Goal: Use online tool/utility: Utilize a website feature to perform a specific function

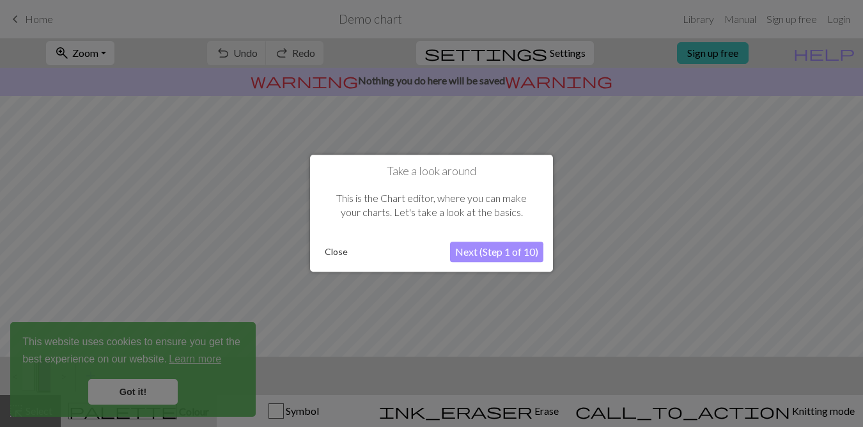
click at [150, 396] on div at bounding box center [431, 213] width 863 height 427
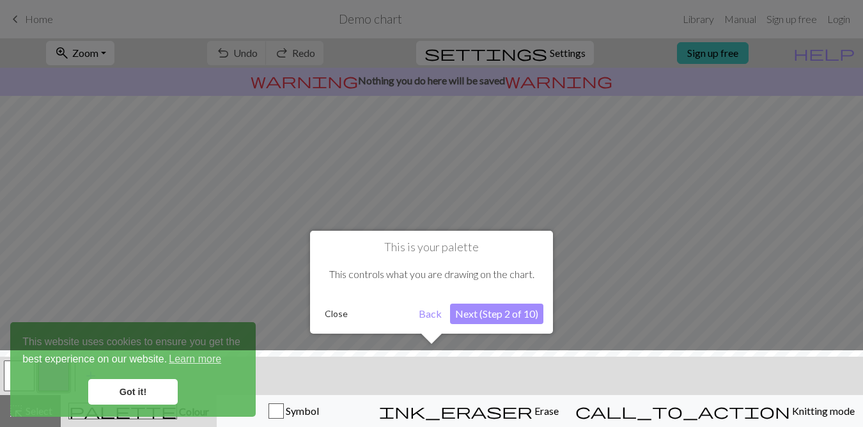
click at [339, 314] on button "Close" at bounding box center [336, 313] width 33 height 19
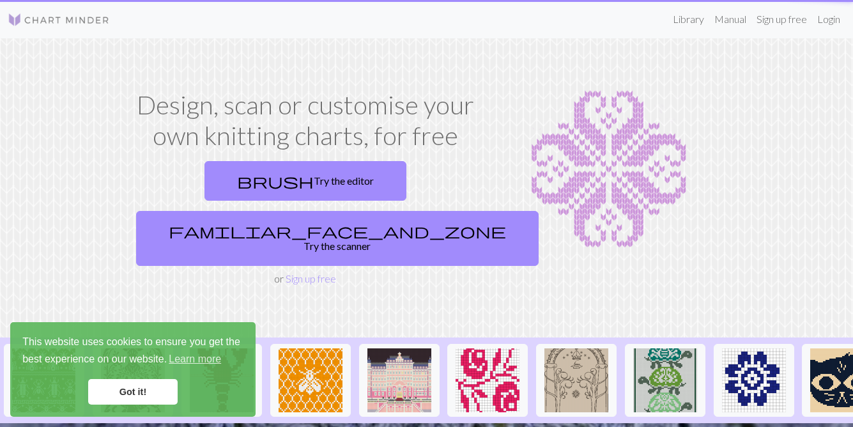
click at [113, 387] on link "Got it!" at bounding box center [132, 392] width 89 height 26
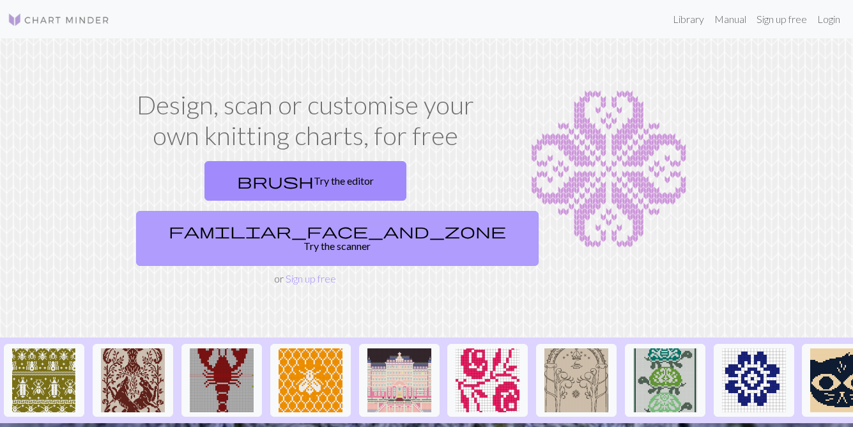
click at [383, 211] on link "familiar_face_and_zone Try the scanner" at bounding box center [337, 238] width 403 height 55
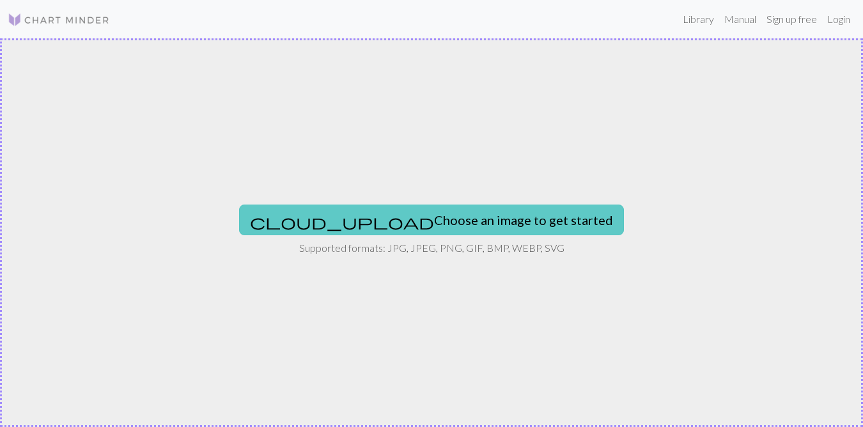
click at [433, 213] on button "cloud_upload Choose an image to get started" at bounding box center [431, 220] width 385 height 31
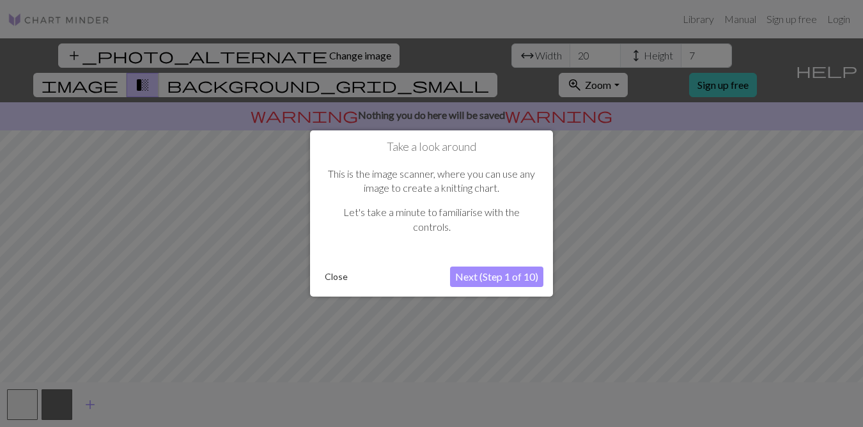
click at [486, 266] on button "Next (Step 1 of 10)" at bounding box center [496, 276] width 93 height 20
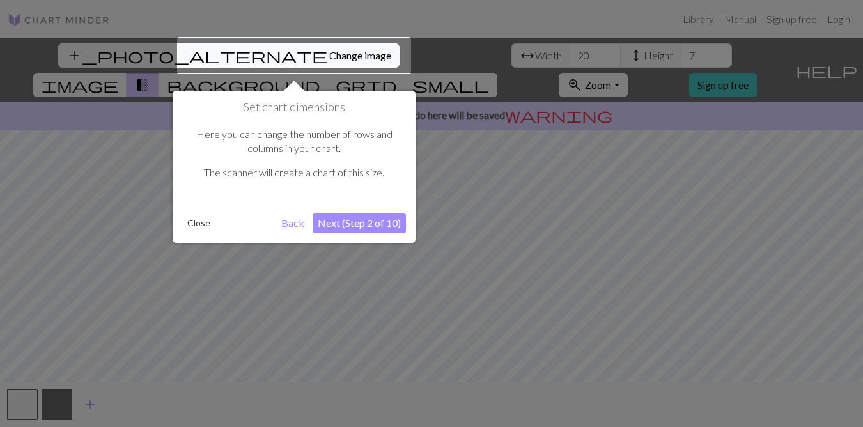
click at [385, 217] on button "Next (Step 2 of 10)" at bounding box center [359, 223] width 93 height 20
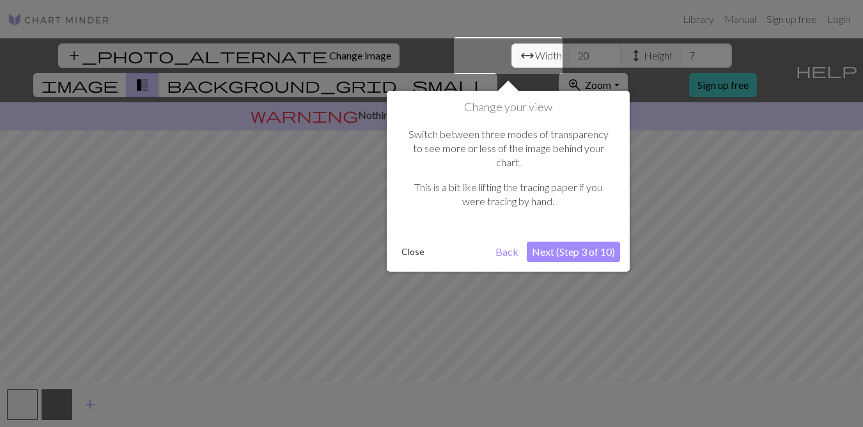
click at [533, 242] on button "Next (Step 3 of 10)" at bounding box center [573, 252] width 93 height 20
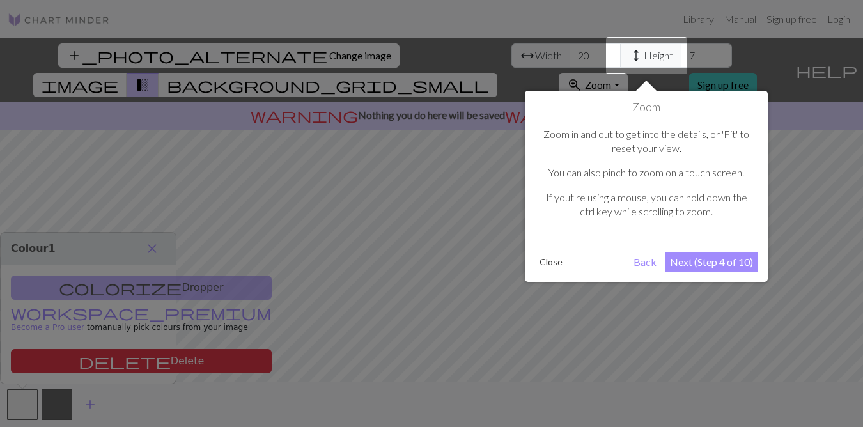
click at [679, 259] on button "Next (Step 4 of 10)" at bounding box center [711, 262] width 93 height 20
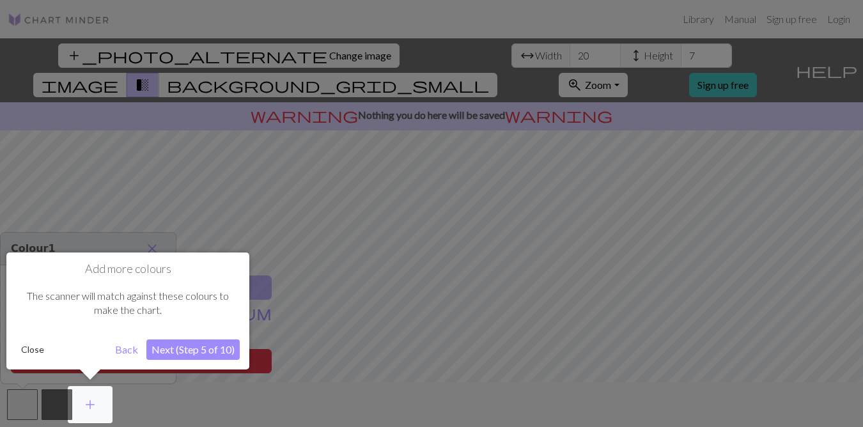
click at [168, 342] on button "Next (Step 5 of 10)" at bounding box center [192, 349] width 93 height 20
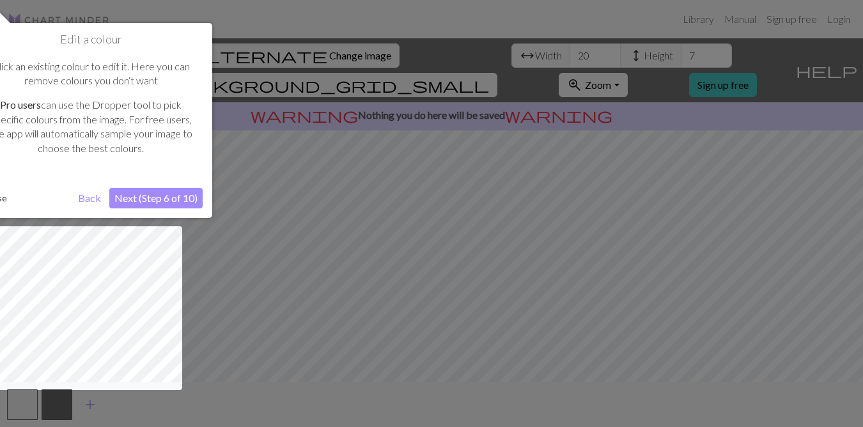
click at [169, 207] on button "Next (Step 6 of 10)" at bounding box center [155, 198] width 93 height 20
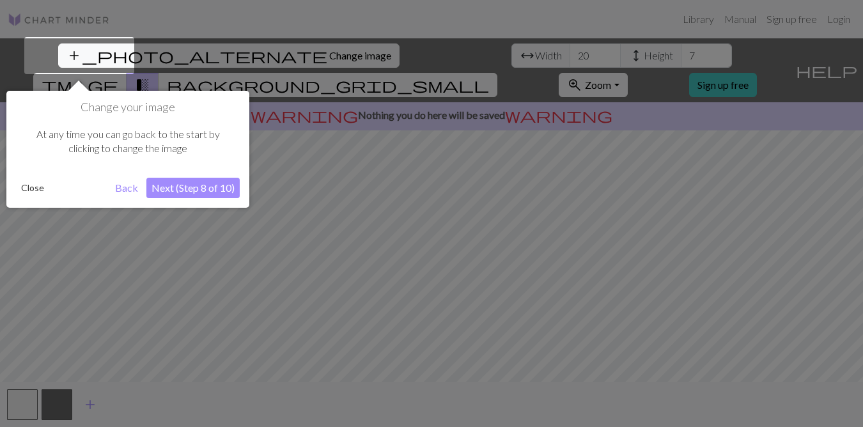
drag, startPoint x: 199, startPoint y: 173, endPoint x: 196, endPoint y: 180, distance: 7.1
click at [199, 174] on div "Change your image At any time you can go back to the start by clicking to chang…" at bounding box center [127, 149] width 243 height 117
click at [189, 187] on button "Next (Step 8 of 10)" at bounding box center [192, 188] width 93 height 20
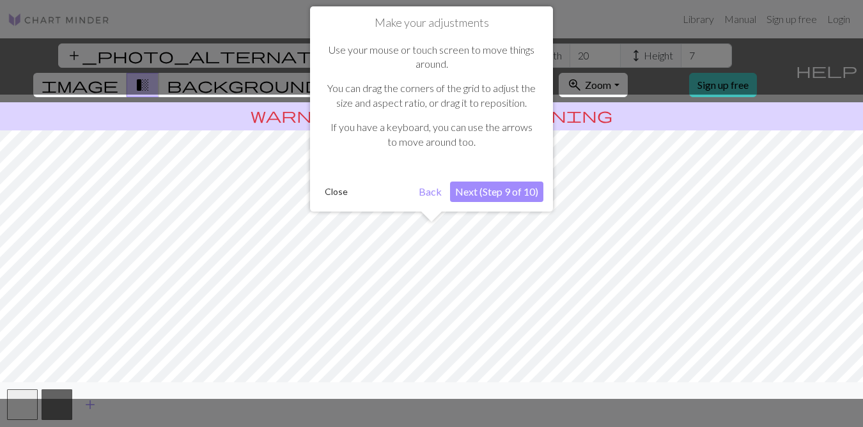
click at [478, 187] on button "Next (Step 9 of 10)" at bounding box center [496, 192] width 93 height 20
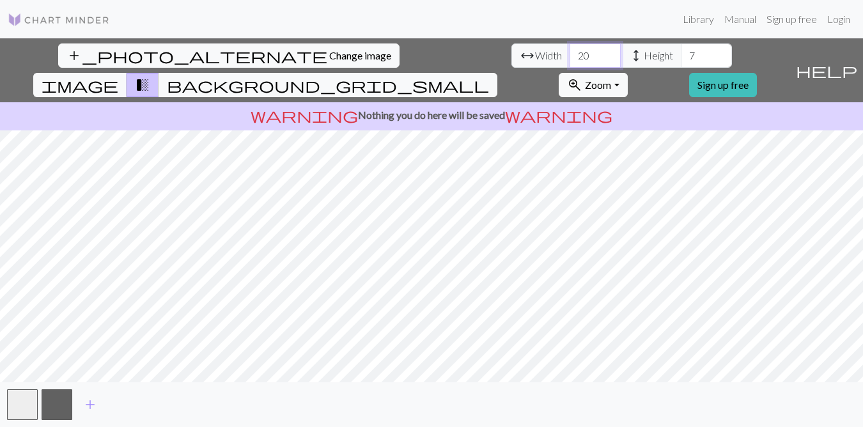
click at [569, 57] on input "20" at bounding box center [594, 55] width 51 height 24
drag, startPoint x: 263, startPoint y: 53, endPoint x: 252, endPoint y: 40, distance: 16.9
click at [569, 50] on input "20" at bounding box center [594, 55] width 51 height 24
type input "90"
drag, startPoint x: 367, startPoint y: 58, endPoint x: 357, endPoint y: 58, distance: 10.9
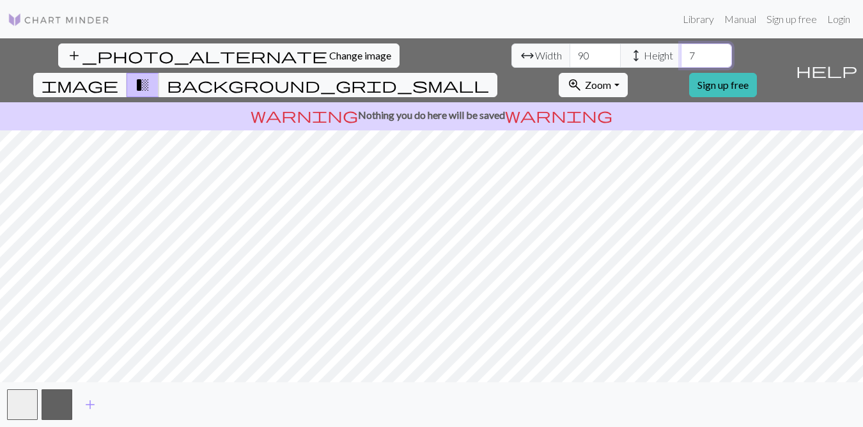
click at [681, 58] on input "7" at bounding box center [706, 55] width 51 height 24
type input "90"
click at [537, 68] on div "add_photo_alternate Change image arrow_range Width 90 height Height 90 image tr…" at bounding box center [395, 70] width 790 height 64
click at [489, 76] on span "background_grid_small" at bounding box center [328, 85] width 322 height 18
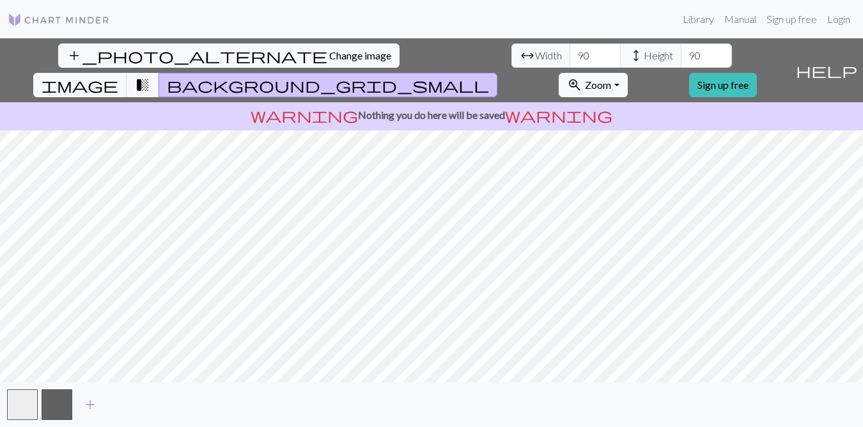
click at [489, 76] on span "background_grid_small" at bounding box center [328, 85] width 322 height 18
click at [150, 76] on span "transition_fade" at bounding box center [142, 85] width 15 height 18
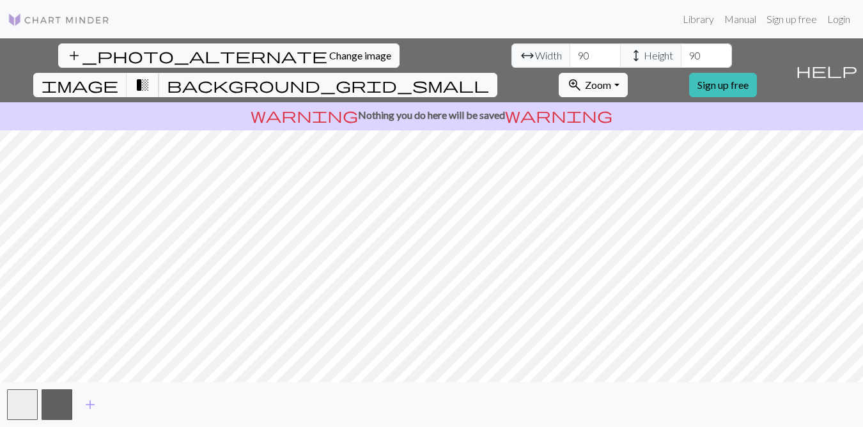
click at [150, 76] on span "transition_fade" at bounding box center [142, 85] width 15 height 18
click at [489, 76] on span "background_grid_small" at bounding box center [328, 85] width 322 height 18
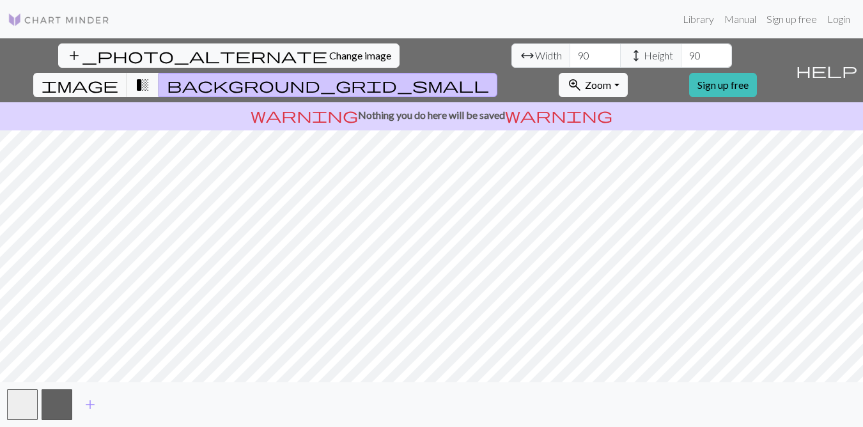
click at [489, 76] on span "background_grid_small" at bounding box center [328, 85] width 322 height 18
